Goal: Find specific page/section: Find specific page/section

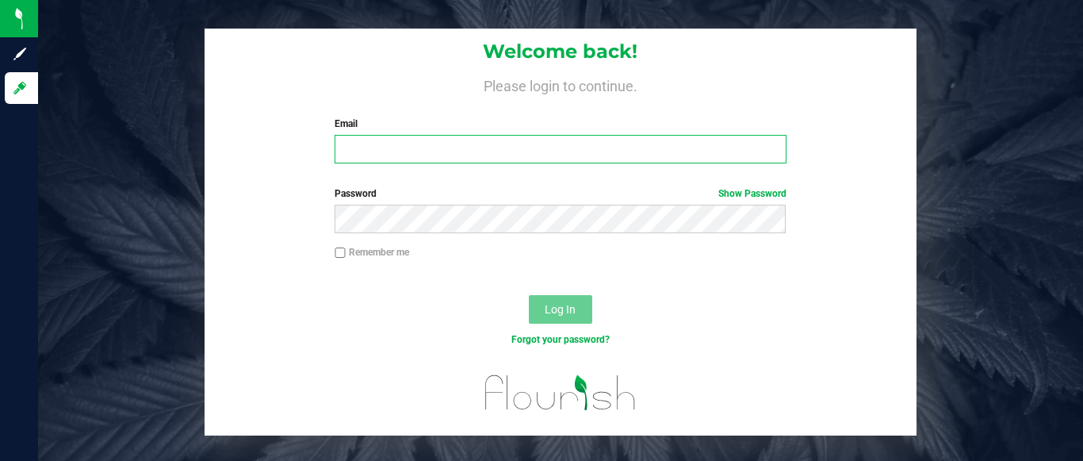
click at [415, 155] on input "Email" at bounding box center [560, 149] width 451 height 29
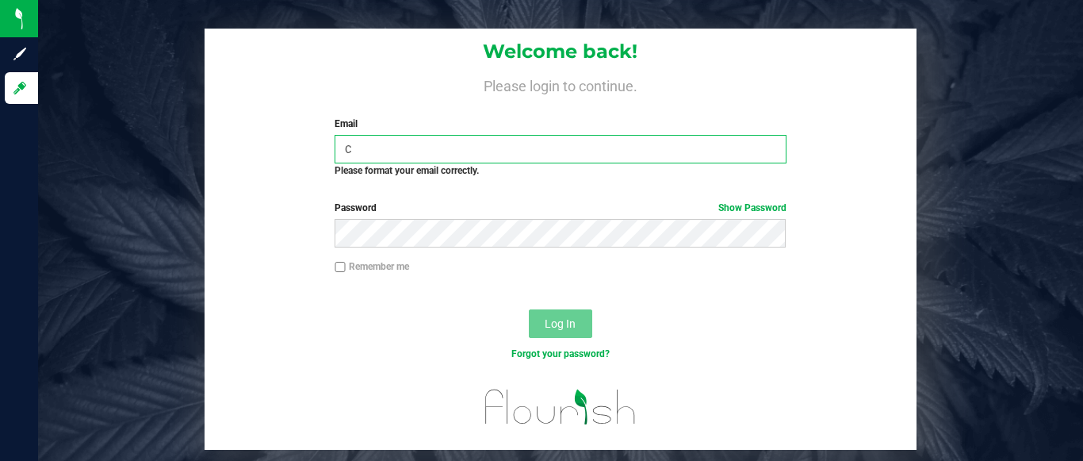
type input "[PERSON_NAME][EMAIL_ADDRESS][PERSON_NAME][DOMAIN_NAME]"
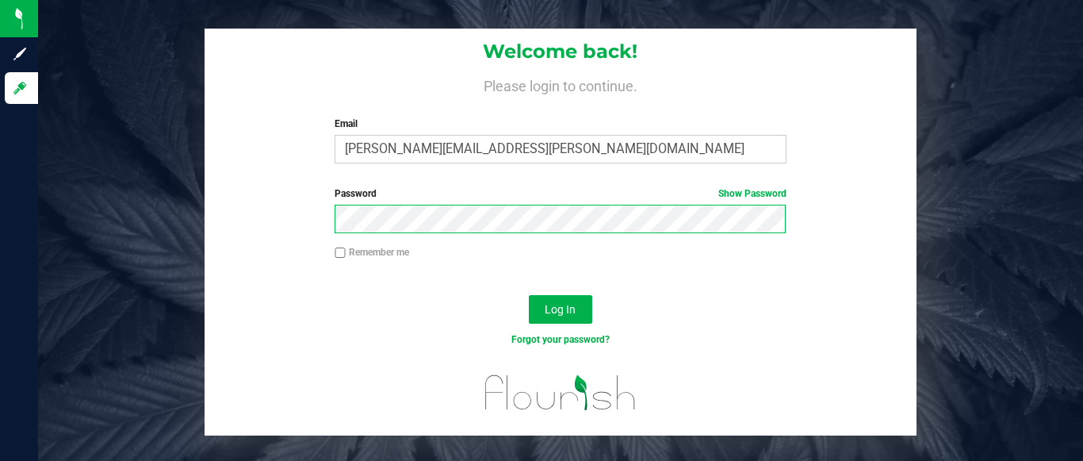
click at [529, 295] on button "Log In" at bounding box center [560, 309] width 63 height 29
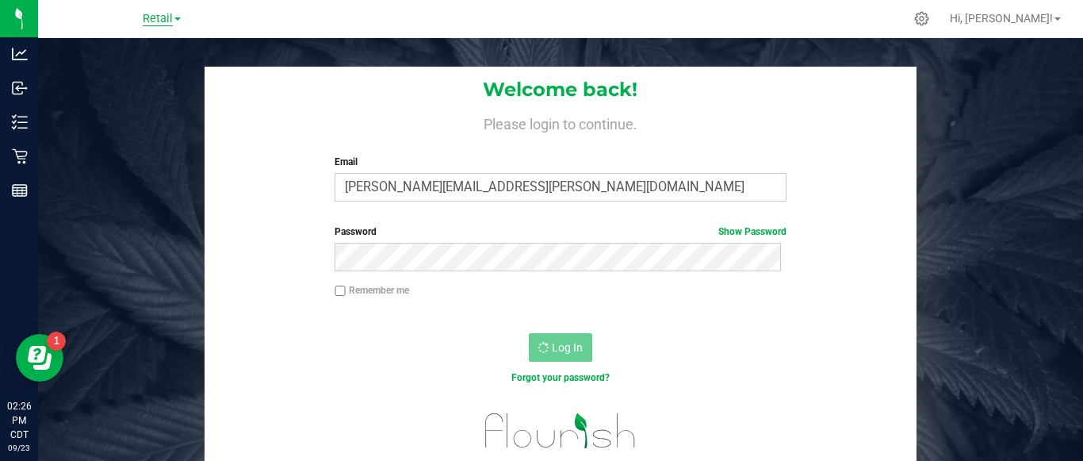
click at [150, 16] on span "Retail" at bounding box center [158, 19] width 30 height 14
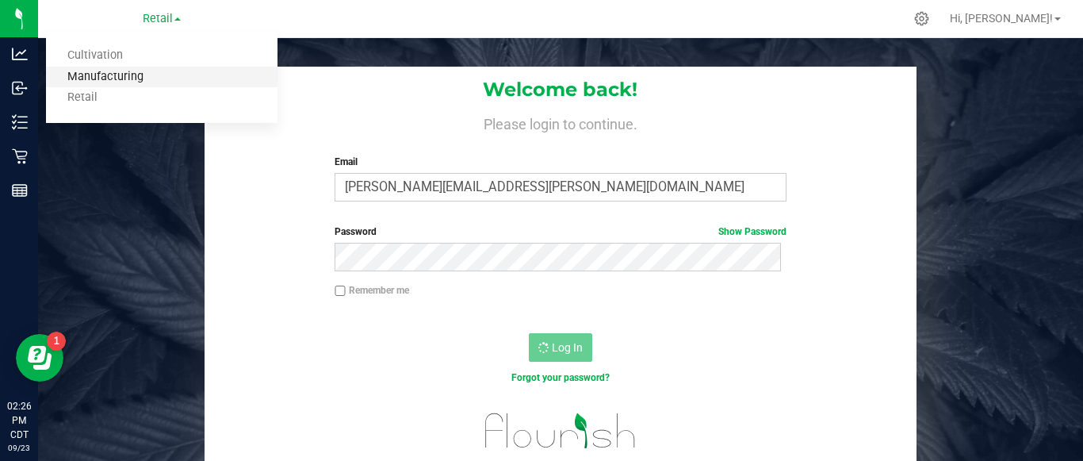
click at [140, 78] on link "Manufacturing" at bounding box center [161, 77] width 231 height 21
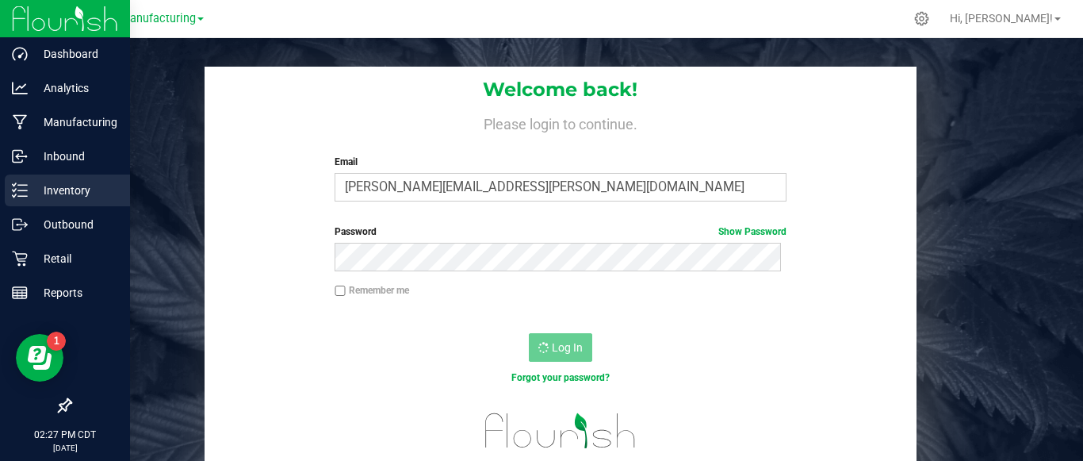
click at [9, 197] on div "Inventory" at bounding box center [67, 190] width 125 height 32
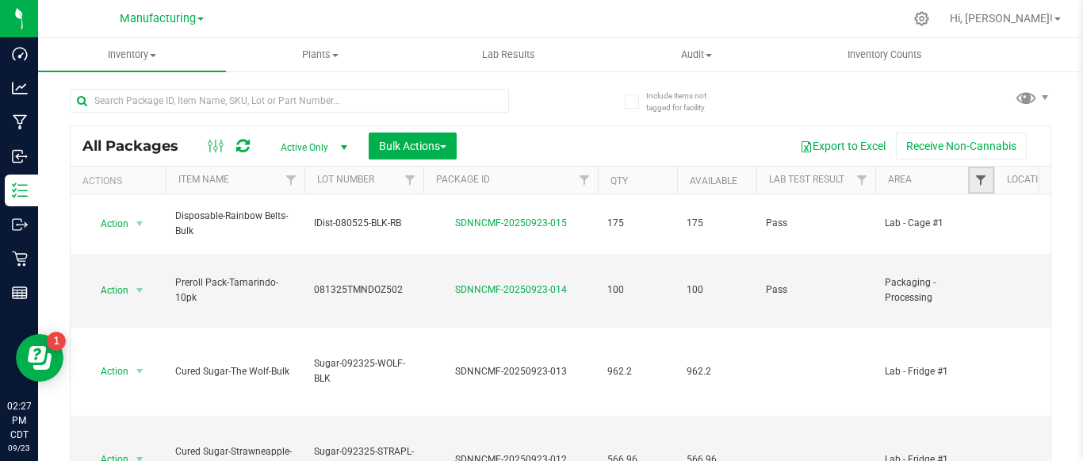
click at [975, 186] on span "Filter" at bounding box center [980, 180] width 13 height 13
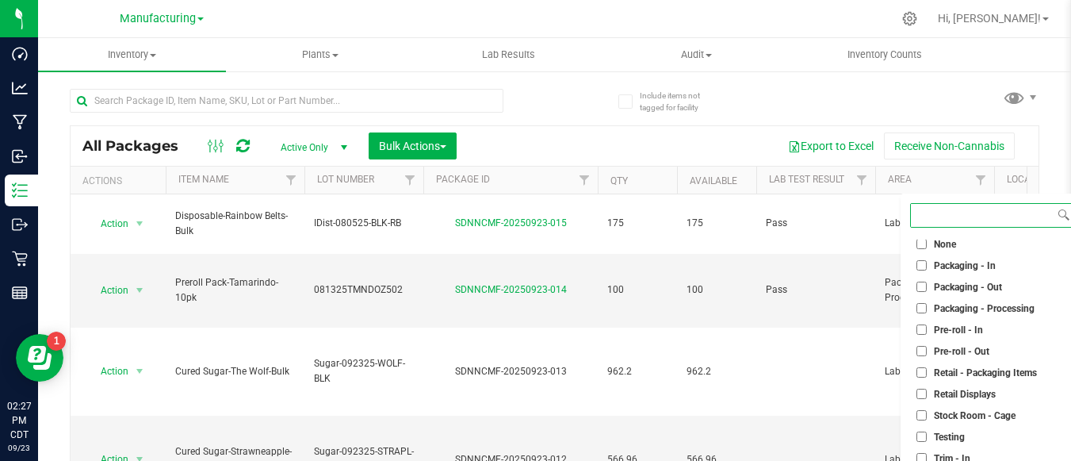
scroll to position [433, 0]
click at [955, 266] on span "Packaging - In" at bounding box center [965, 265] width 62 height 10
click at [927, 266] on input "Packaging - In" at bounding box center [921, 264] width 10 height 10
click at [949, 261] on span "Packaging - In" at bounding box center [965, 265] width 62 height 10
click at [927, 261] on input "Packaging - In" at bounding box center [921, 264] width 10 height 10
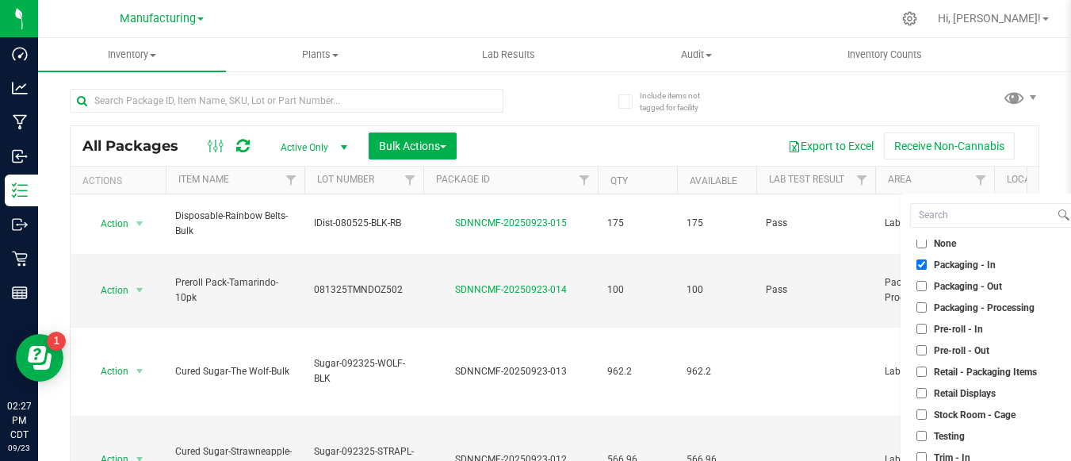
checkbox input "false"
click at [949, 274] on ul "Select All Cure Room Grow 1 - EXT Room Kitchen - Cage Kitchen - In Kitchen - Ou…" at bounding box center [991, 358] width 163 height 238
click at [948, 279] on li "Packaging - Out" at bounding box center [991, 285] width 163 height 17
click at [947, 293] on li "Packaging - Out" at bounding box center [991, 285] width 163 height 17
click at [941, 287] on span "Packaging - Out" at bounding box center [968, 286] width 68 height 10
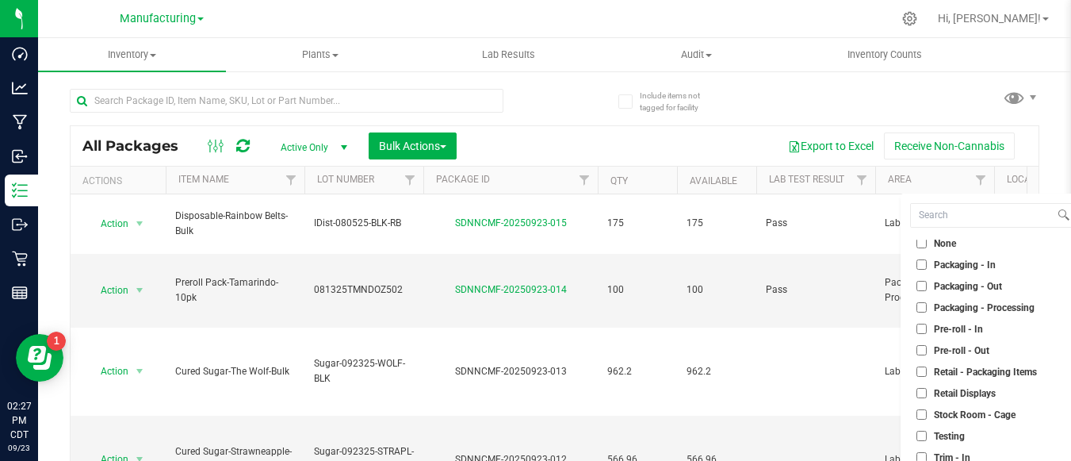
click at [927, 287] on input "Packaging - Out" at bounding box center [921, 286] width 10 height 10
checkbox input "true"
click at [935, 306] on span "Packaging - Processing" at bounding box center [984, 308] width 101 height 10
click at [927, 306] on input "Packaging - Processing" at bounding box center [921, 307] width 10 height 10
checkbox input "true"
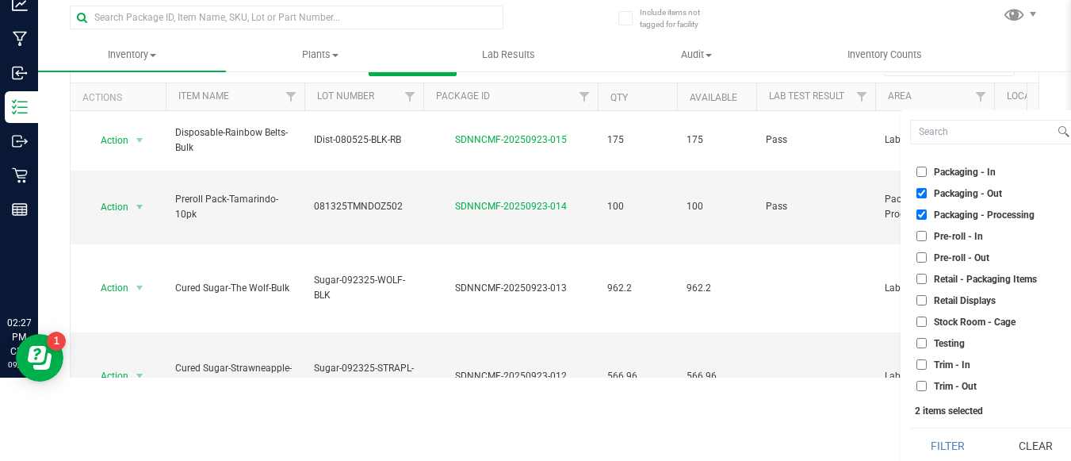
scroll to position [90, 0]
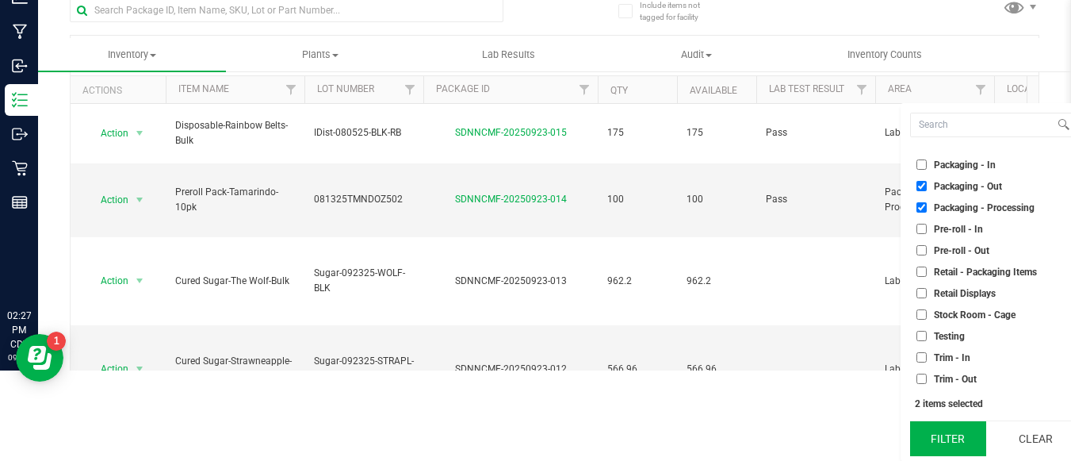
click at [928, 435] on button "Filter" at bounding box center [948, 438] width 76 height 35
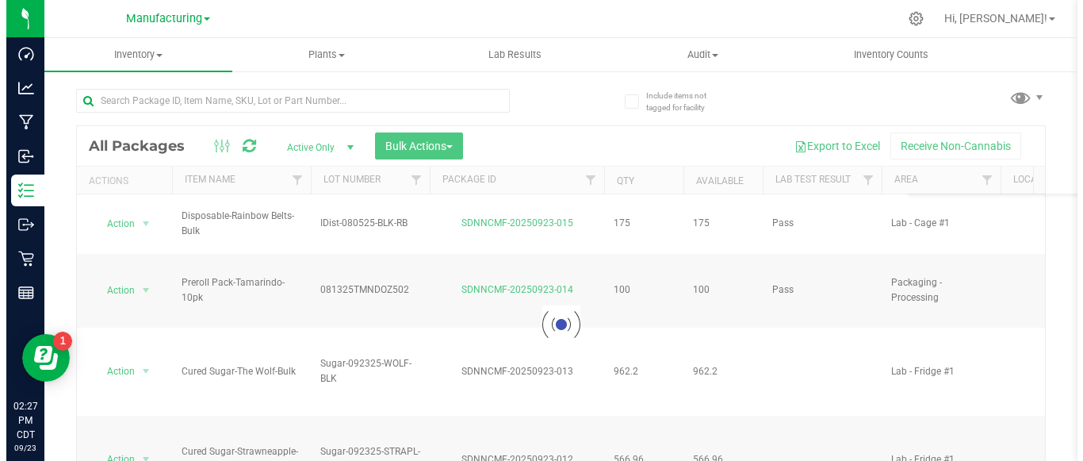
scroll to position [0, 0]
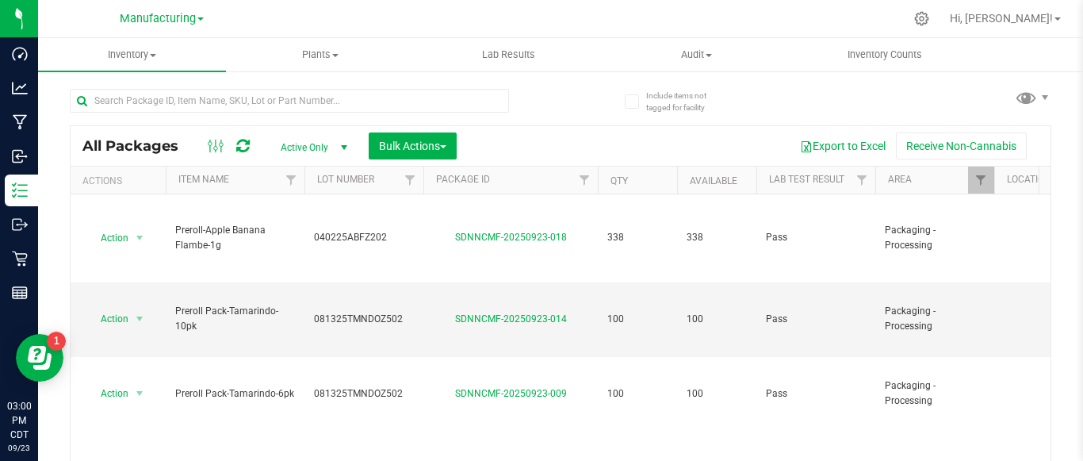
click at [563, 18] on div at bounding box center [594, 18] width 620 height 31
